Goal: Transaction & Acquisition: Purchase product/service

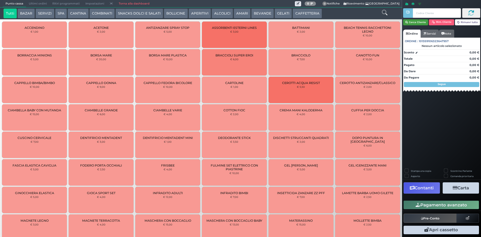
click at [416, 24] on button "Cerca Cliente" at bounding box center [415, 22] width 25 height 6
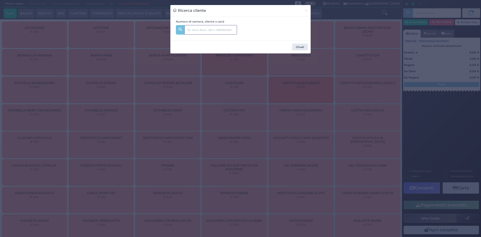
click at [223, 28] on input "text" at bounding box center [210, 30] width 53 height 10
type input "209"
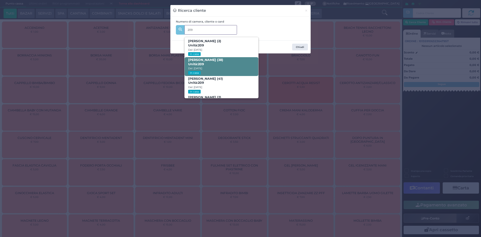
click at [216, 61] on b "[PERSON_NAME] (38) Unità: 209" at bounding box center [205, 62] width 35 height 8
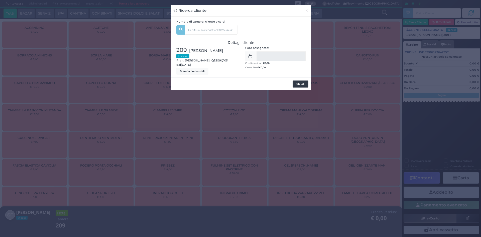
click at [298, 82] on button "Chiudi" at bounding box center [300, 83] width 16 height 7
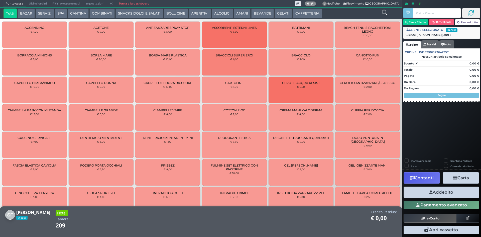
click at [385, 14] on icon at bounding box center [384, 13] width 6 height 6
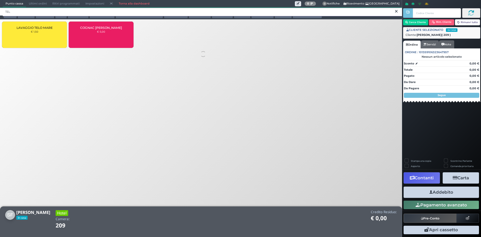
type input "TEL"
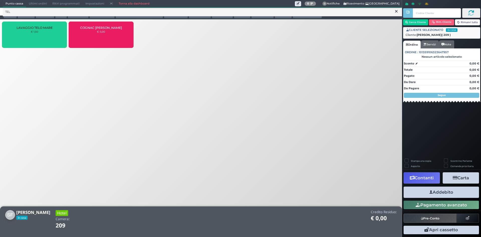
click at [60, 38] on div "LAVAGGIO TELO MARE € 1,50" at bounding box center [34, 35] width 65 height 26
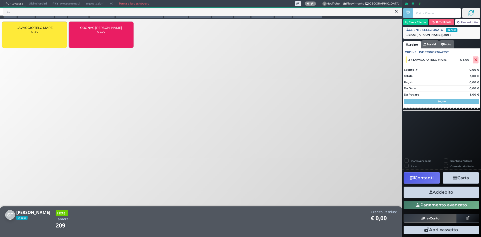
click at [438, 190] on button "Addebito" at bounding box center [440, 191] width 75 height 11
